Goal: Connect with others: Connect with others

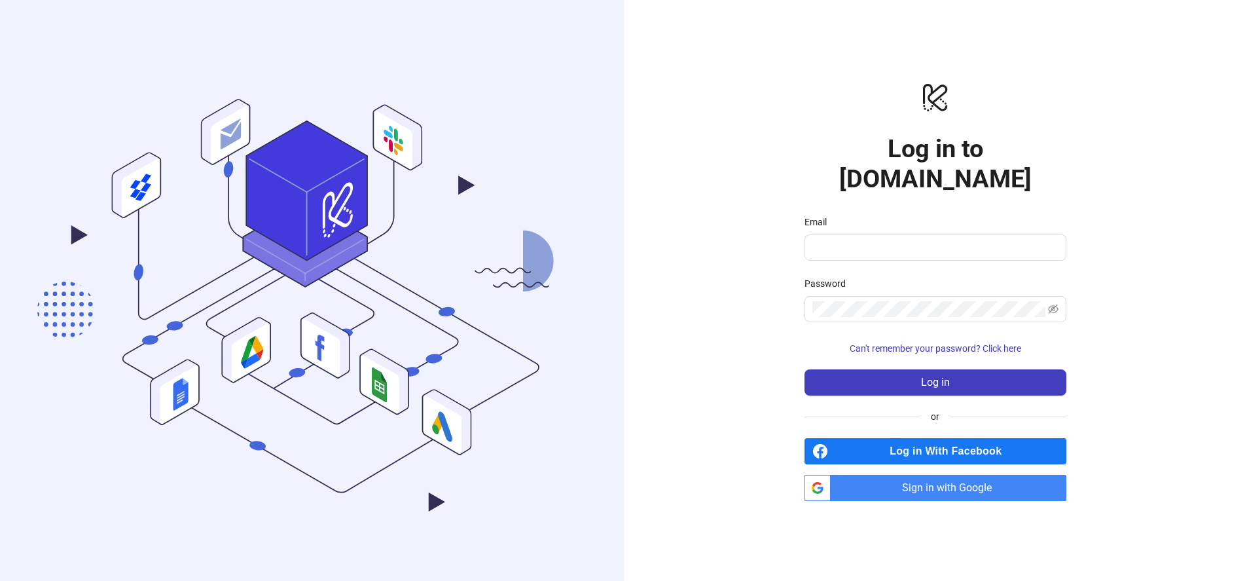
click at [979, 482] on span "Sign in with Google" at bounding box center [951, 488] width 230 height 26
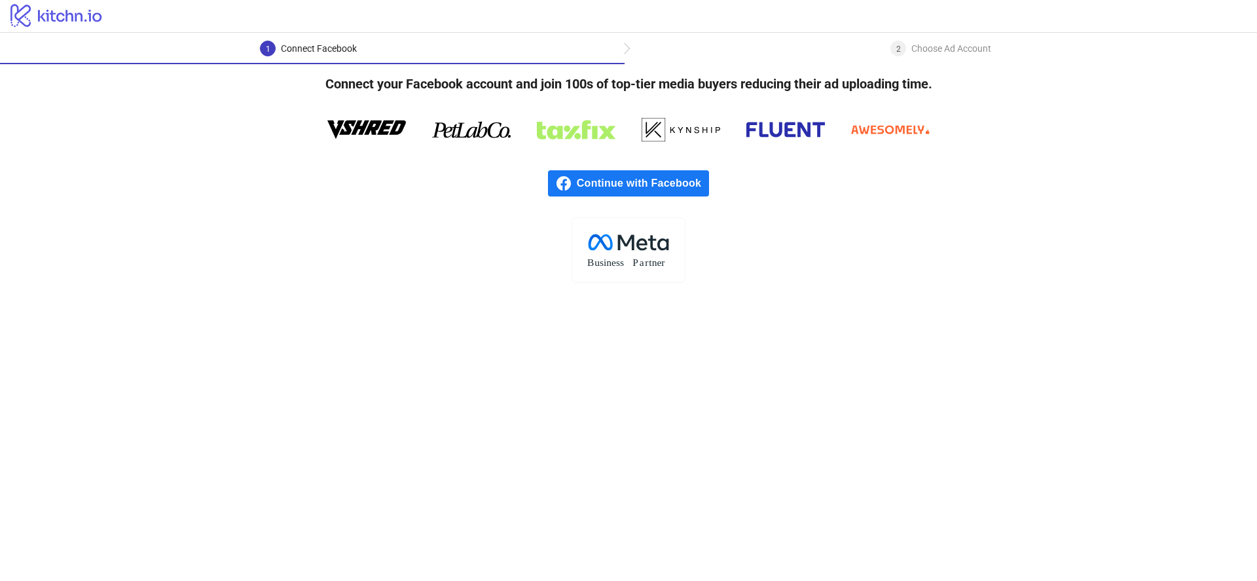
click at [632, 187] on span "Continue with Facebook" at bounding box center [643, 183] width 132 height 26
